Goal: Navigation & Orientation: Find specific page/section

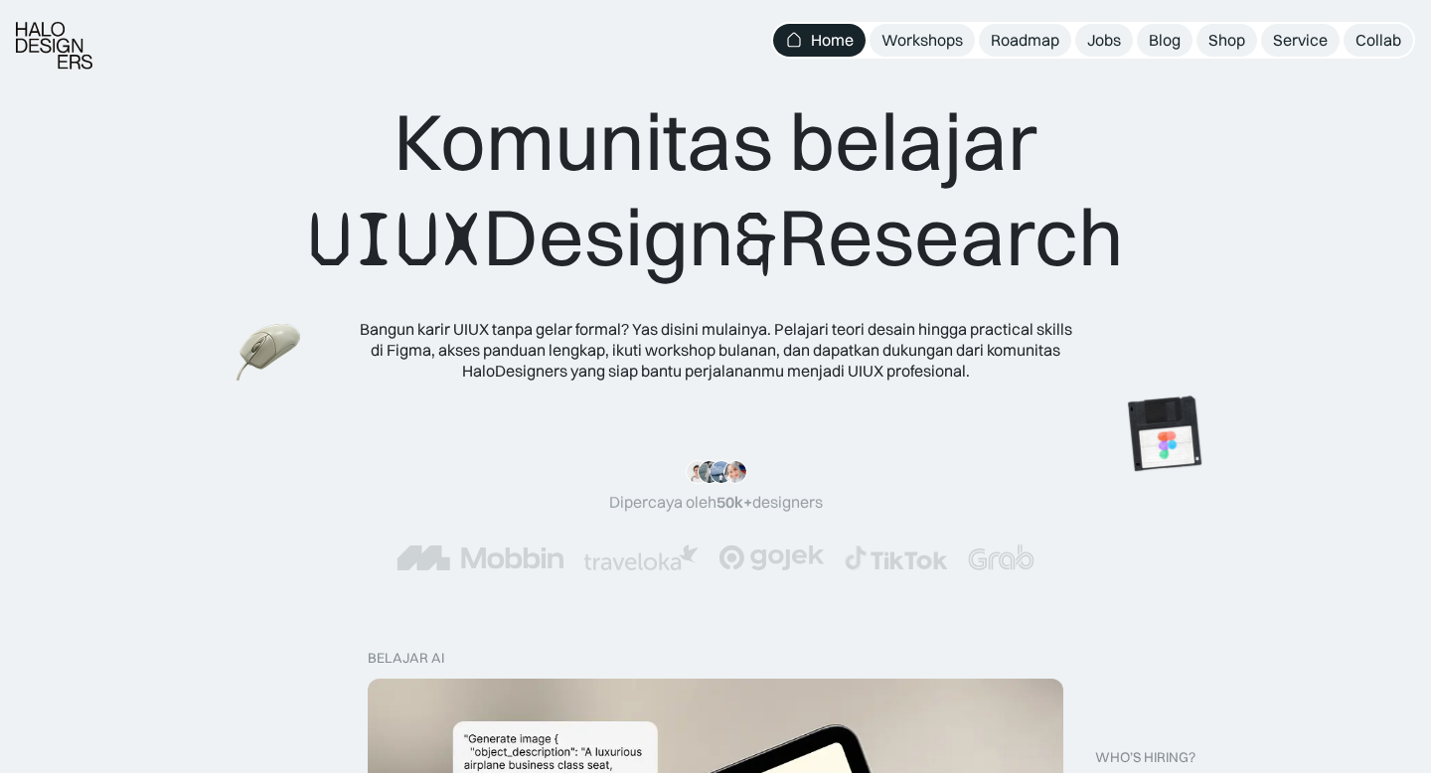
scroll to position [8, 0]
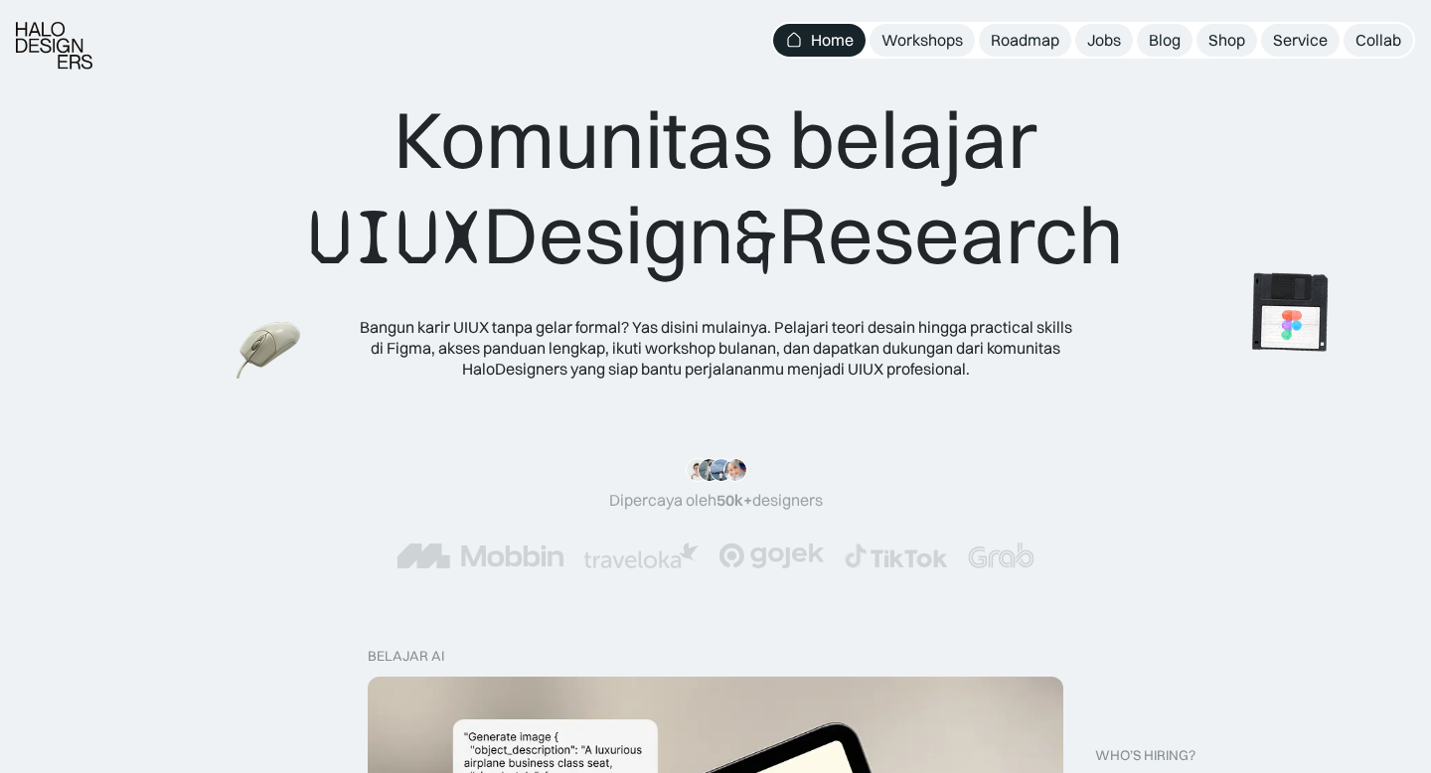
click at [1278, 338] on img at bounding box center [1290, 313] width 111 height 112
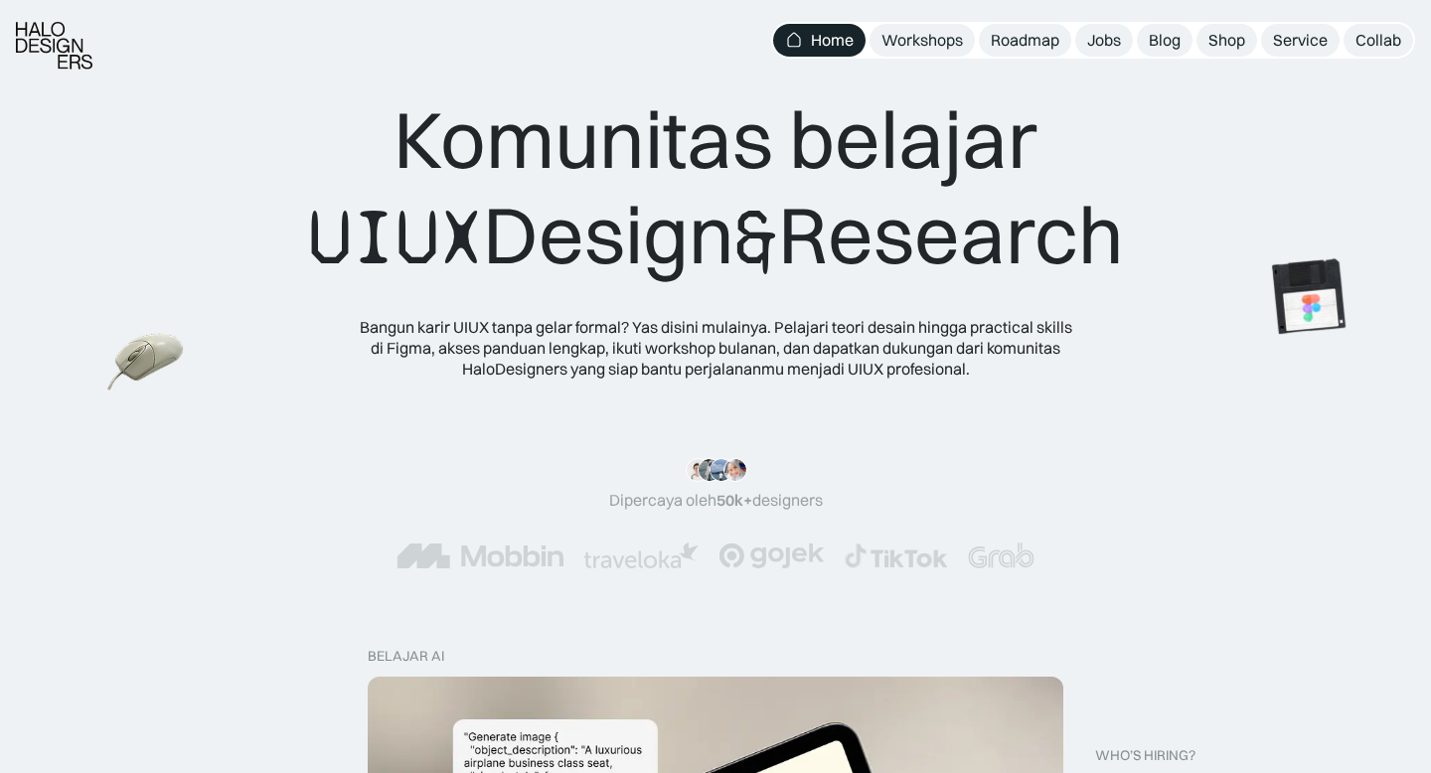
click at [120, 368] on img at bounding box center [146, 363] width 78 height 71
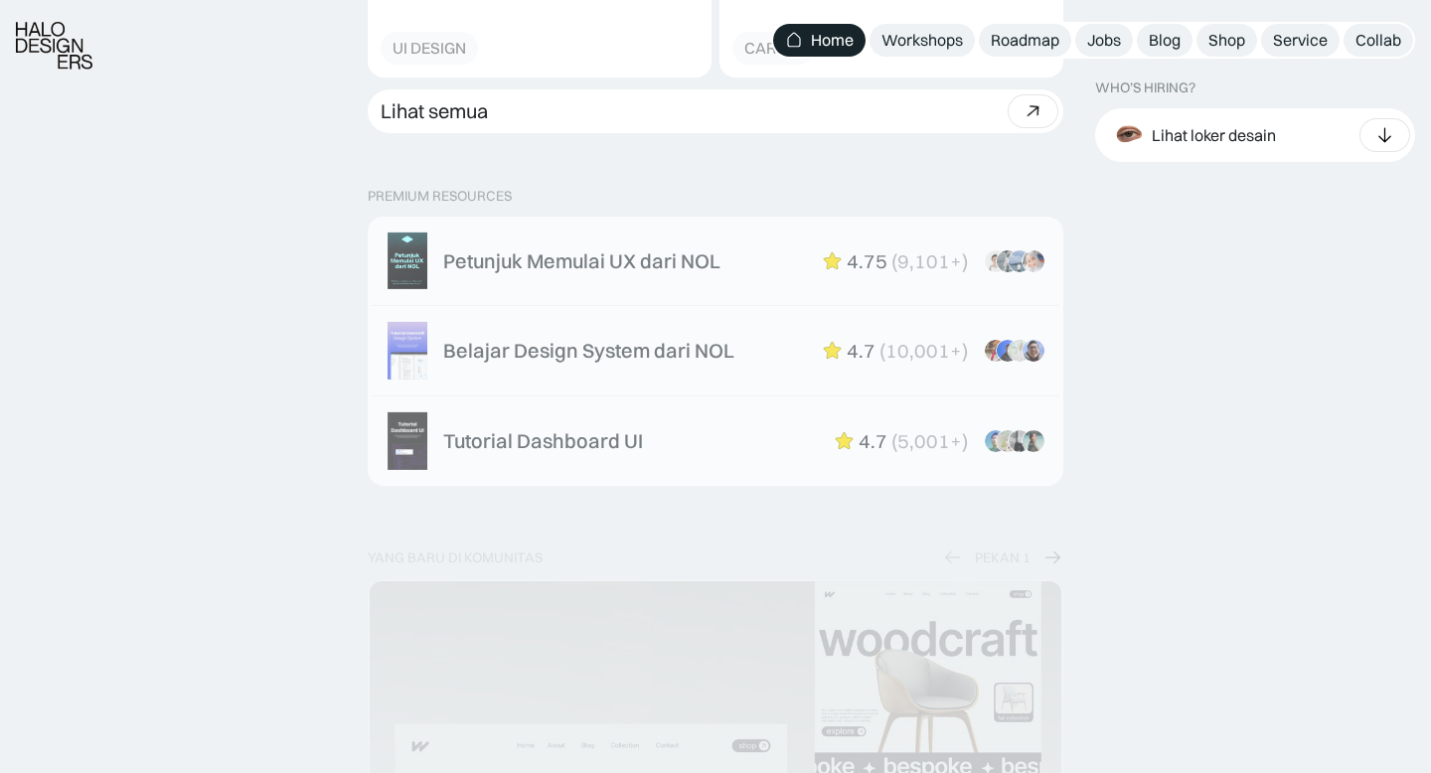
scroll to position [3084, 0]
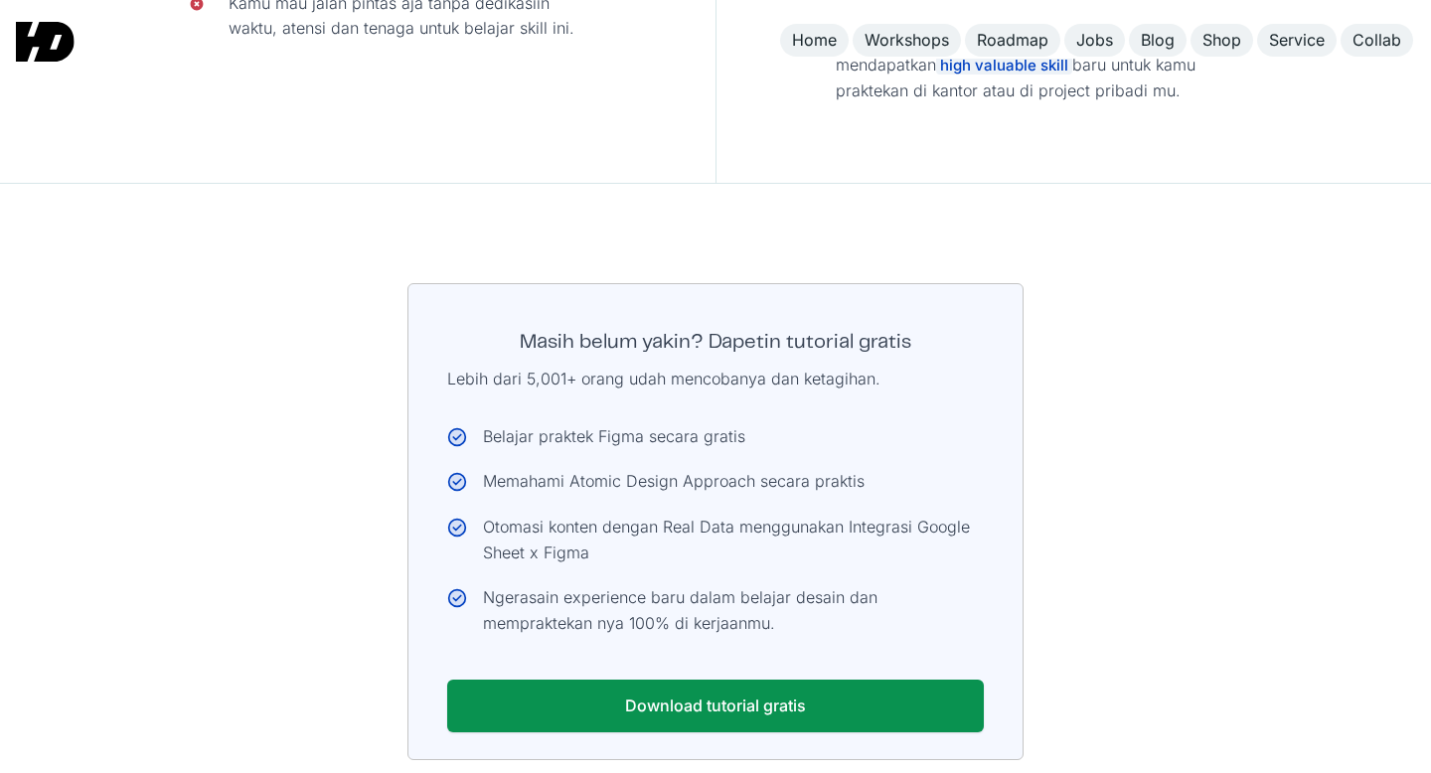
scroll to position [10197, 0]
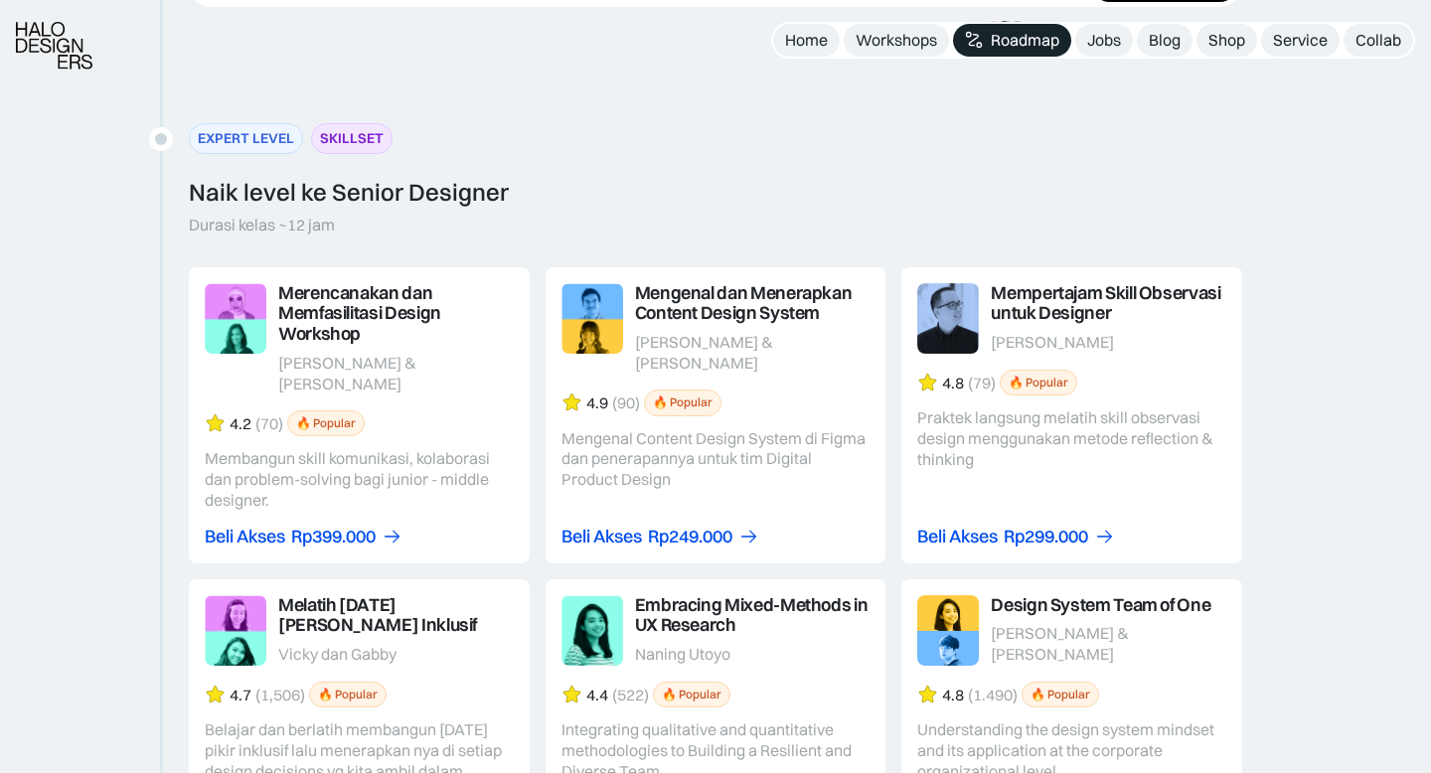
scroll to position [3782, 0]
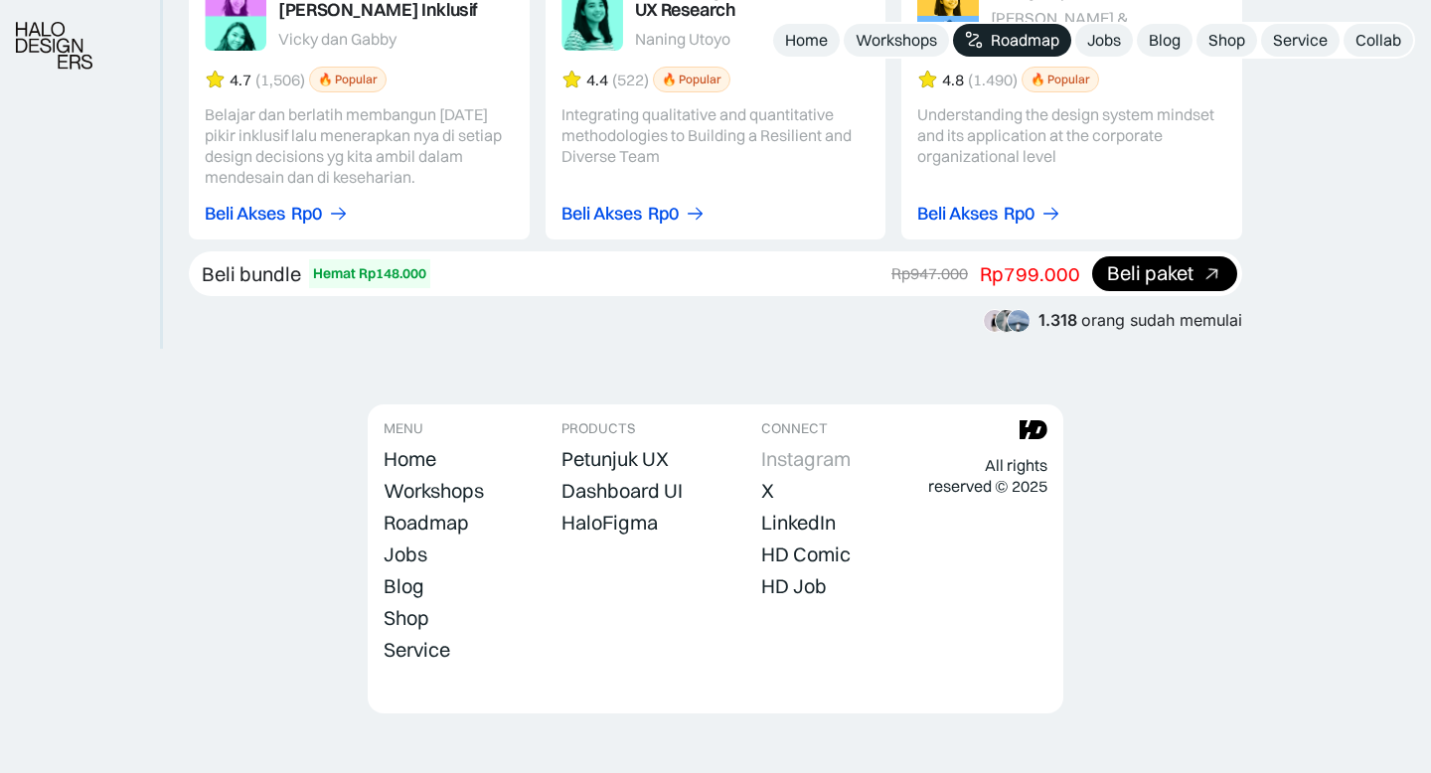
click at [821, 447] on div "Instagram" at bounding box center [805, 459] width 89 height 24
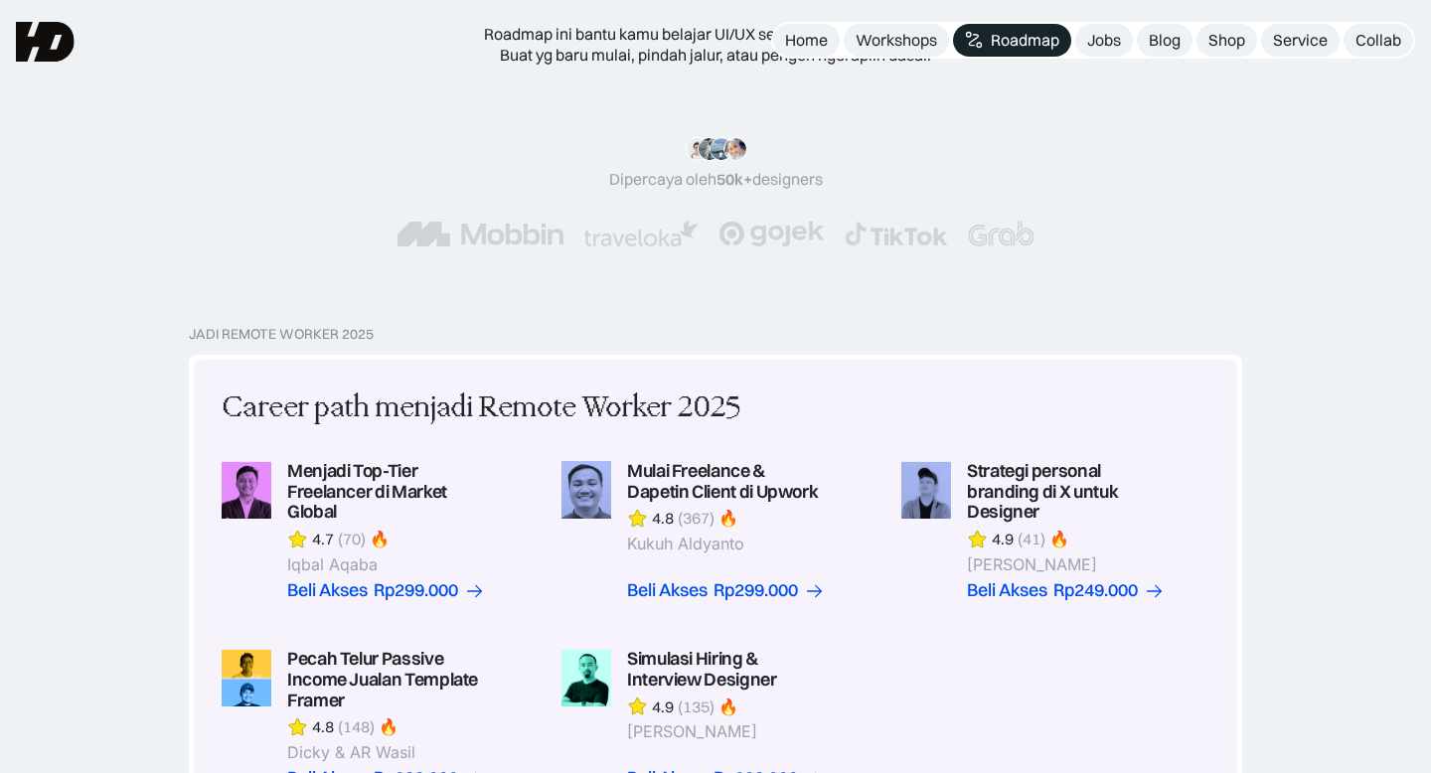
scroll to position [0, 0]
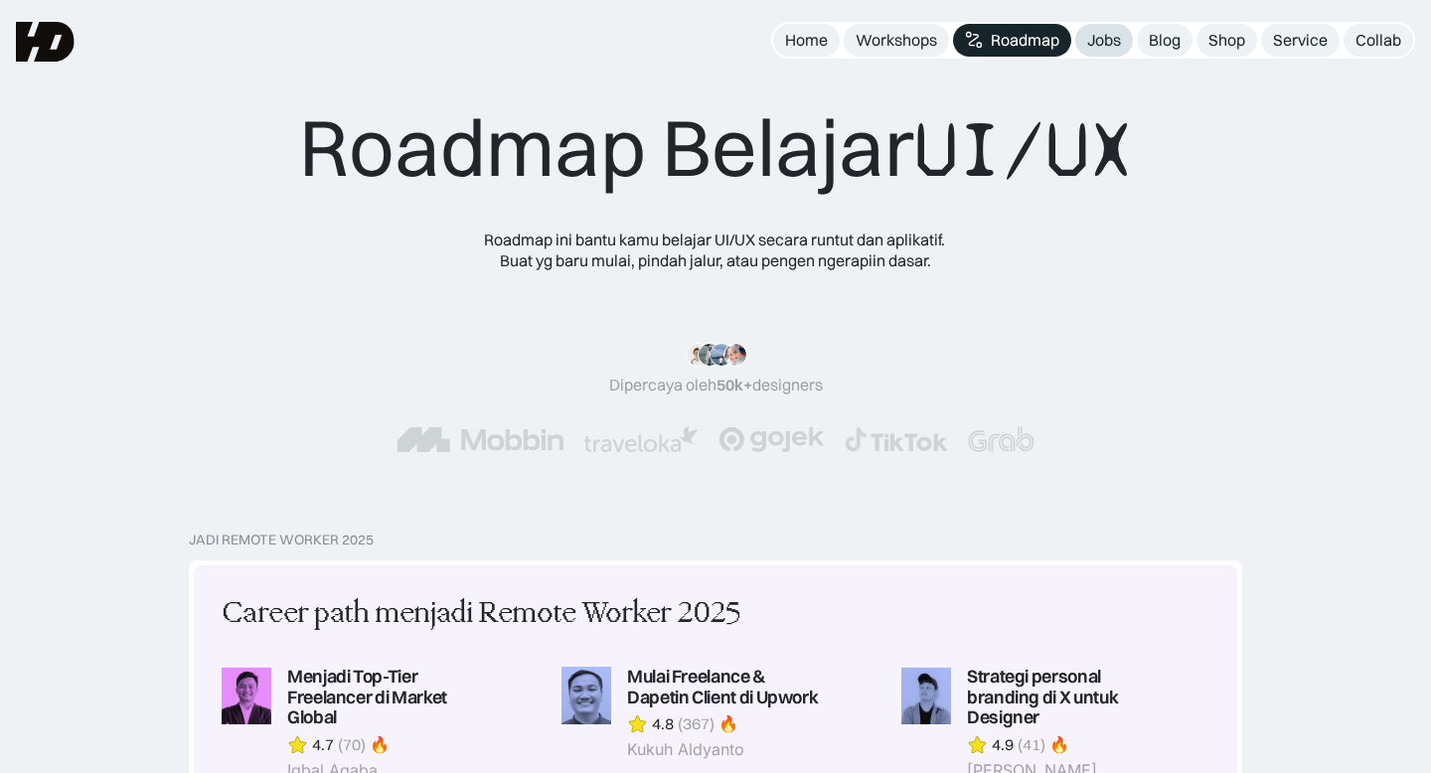
click at [1097, 49] on div "Jobs" at bounding box center [1104, 40] width 34 height 21
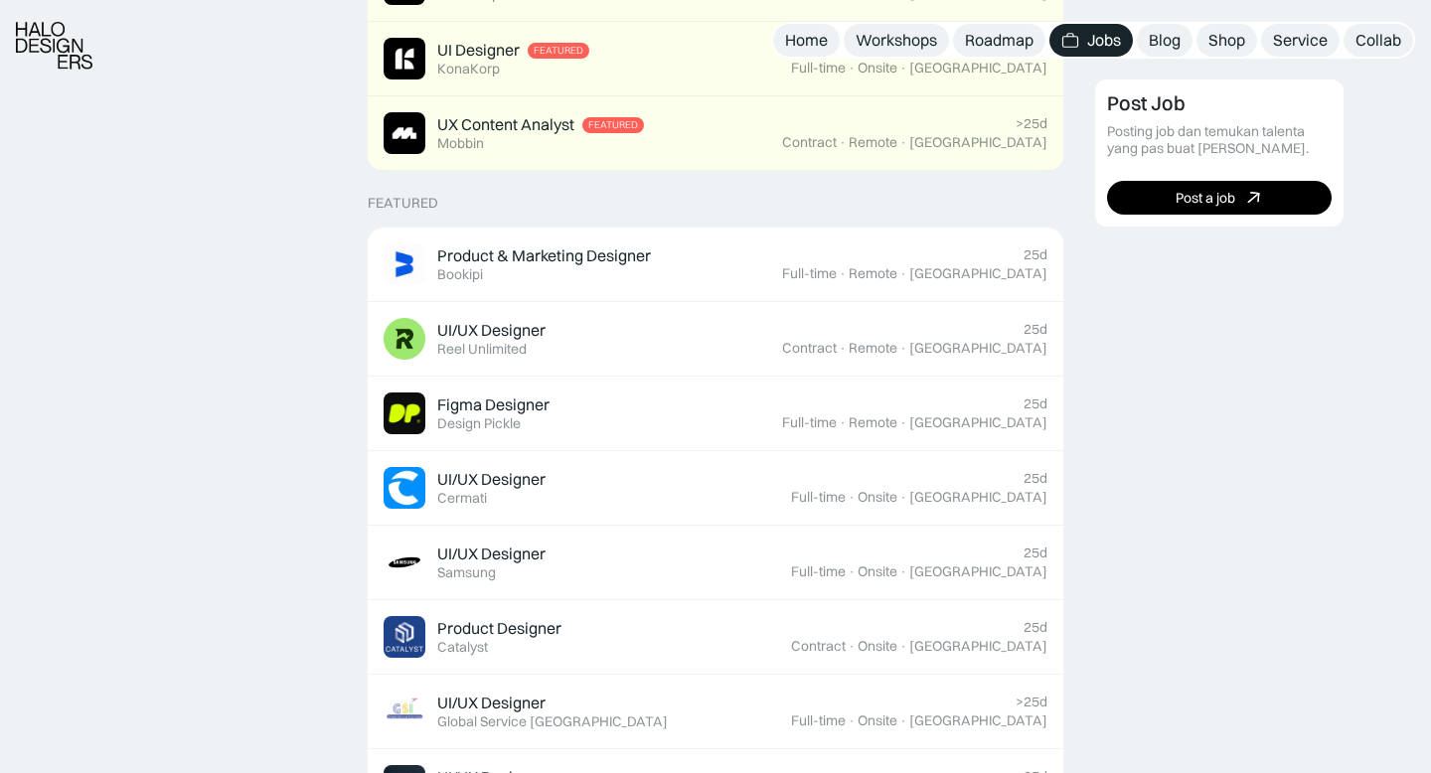
scroll to position [629, 0]
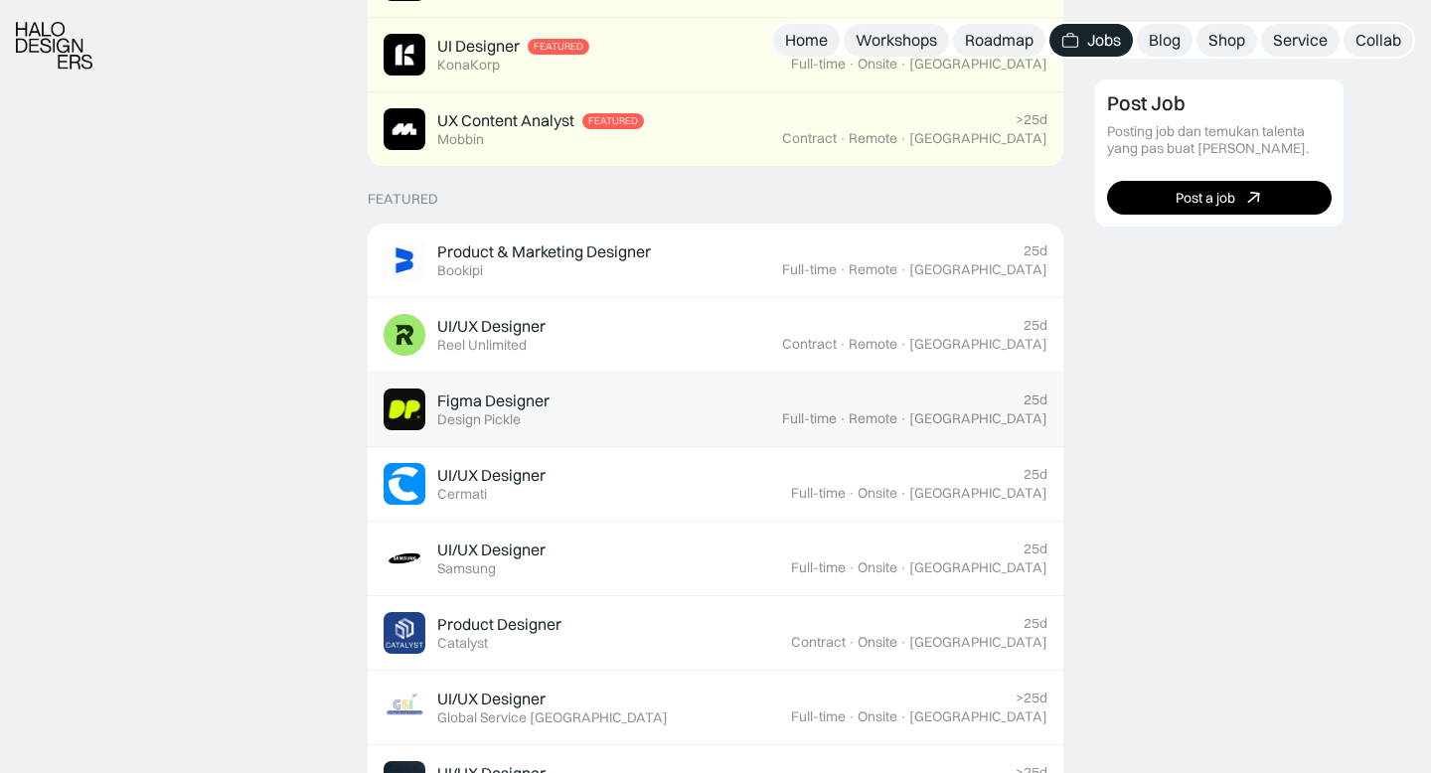
click at [782, 403] on div "Figma Designer Featured Design Pickle" at bounding box center [583, 410] width 399 height 42
